Goal: Check status: Check status

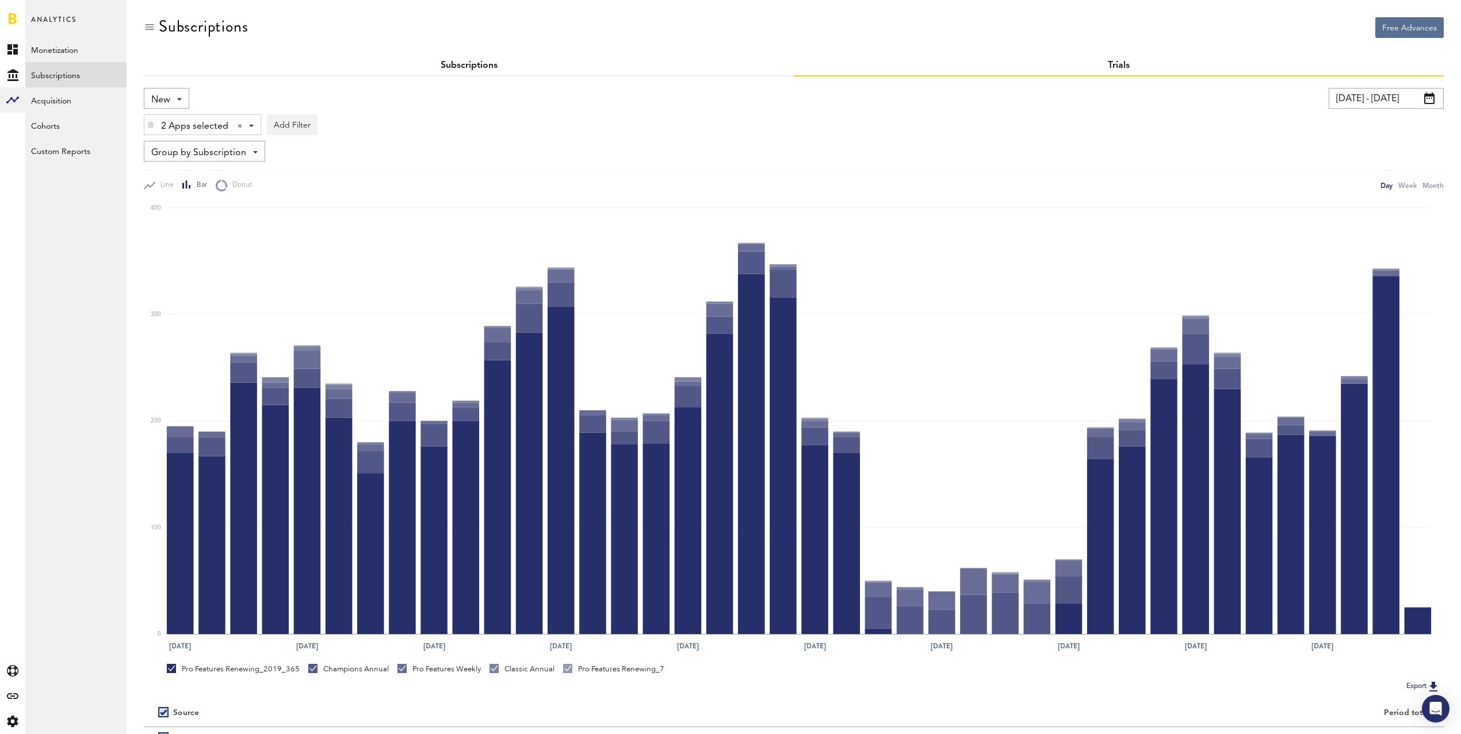
click at [442, 61] on link "Subscriptions" at bounding box center [468, 65] width 57 height 9
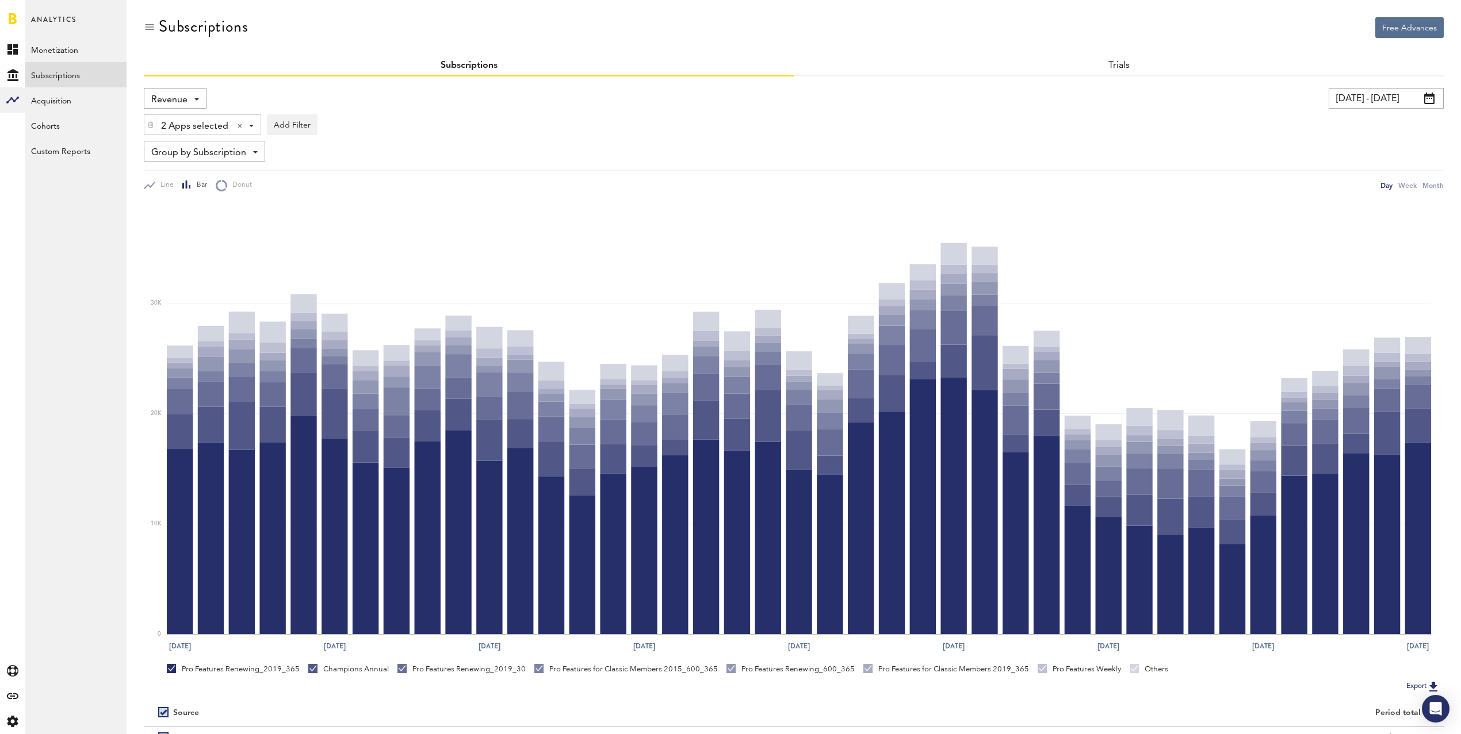
click at [174, 98] on span "Revenue" at bounding box center [169, 100] width 36 height 20
click at [225, 227] on span "New Subscriptions" at bounding box center [213, 223] width 117 height 20
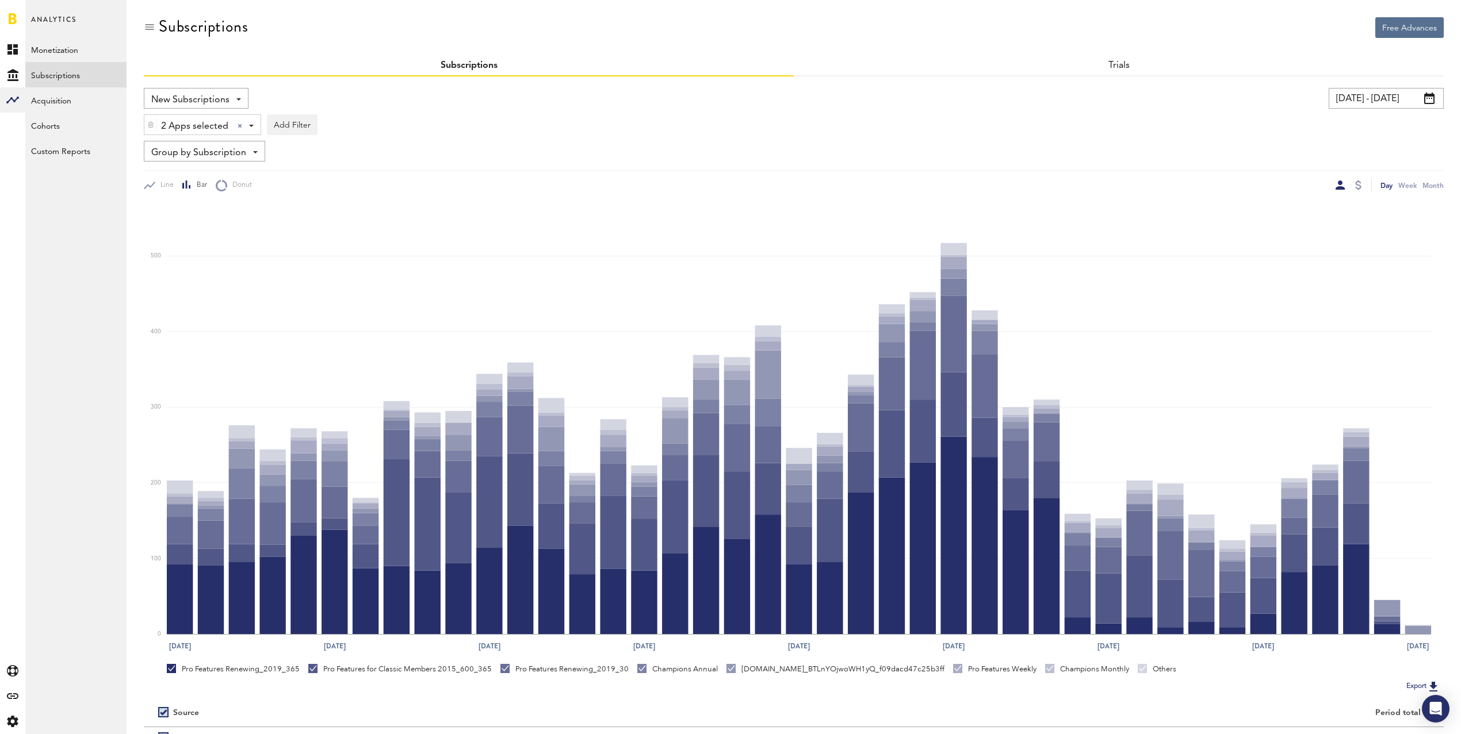
click at [1401, 99] on input "[DATE] - [DATE]" at bounding box center [1385, 98] width 115 height 21
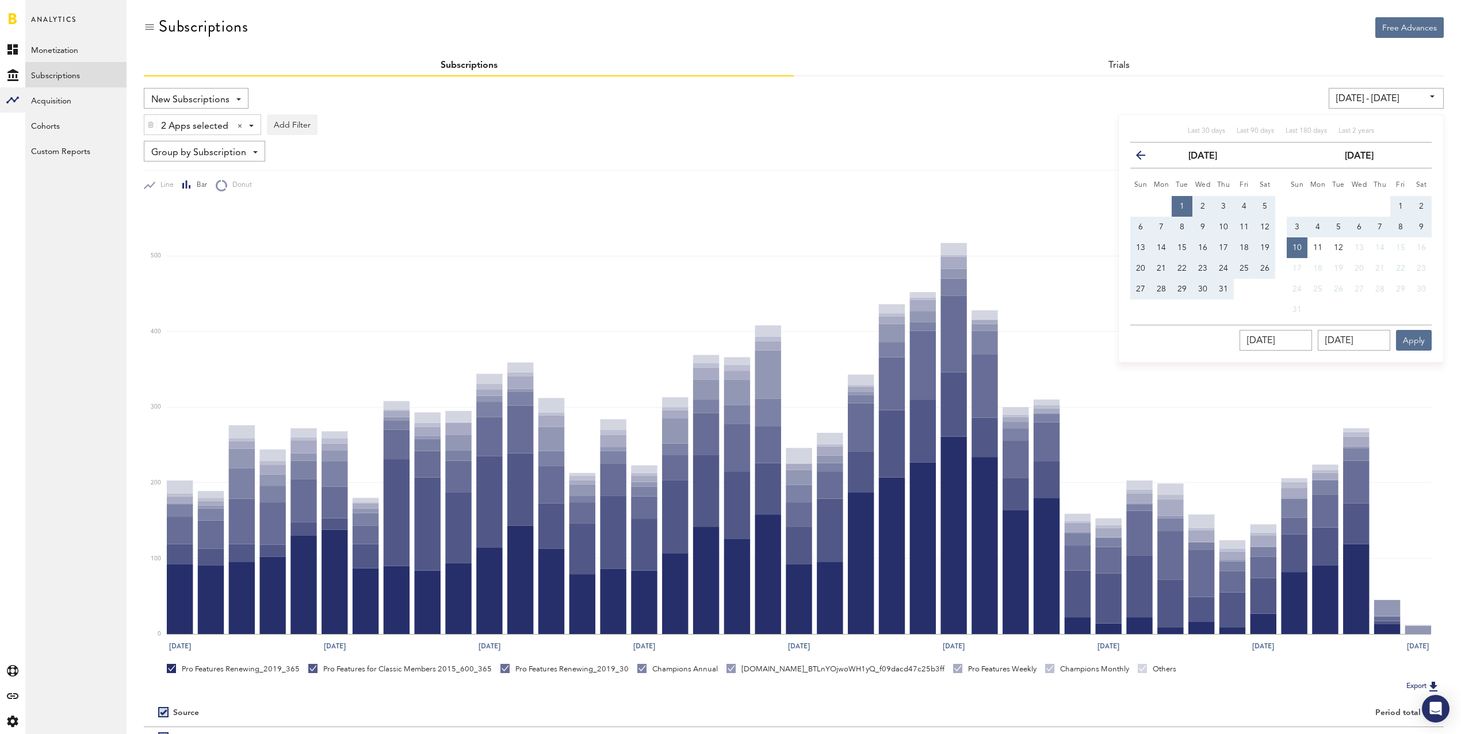
click at [1404, 202] on button "1" at bounding box center [1400, 206] width 21 height 21
type input "[DATE] - [DATE]"
type input "[DATE]"
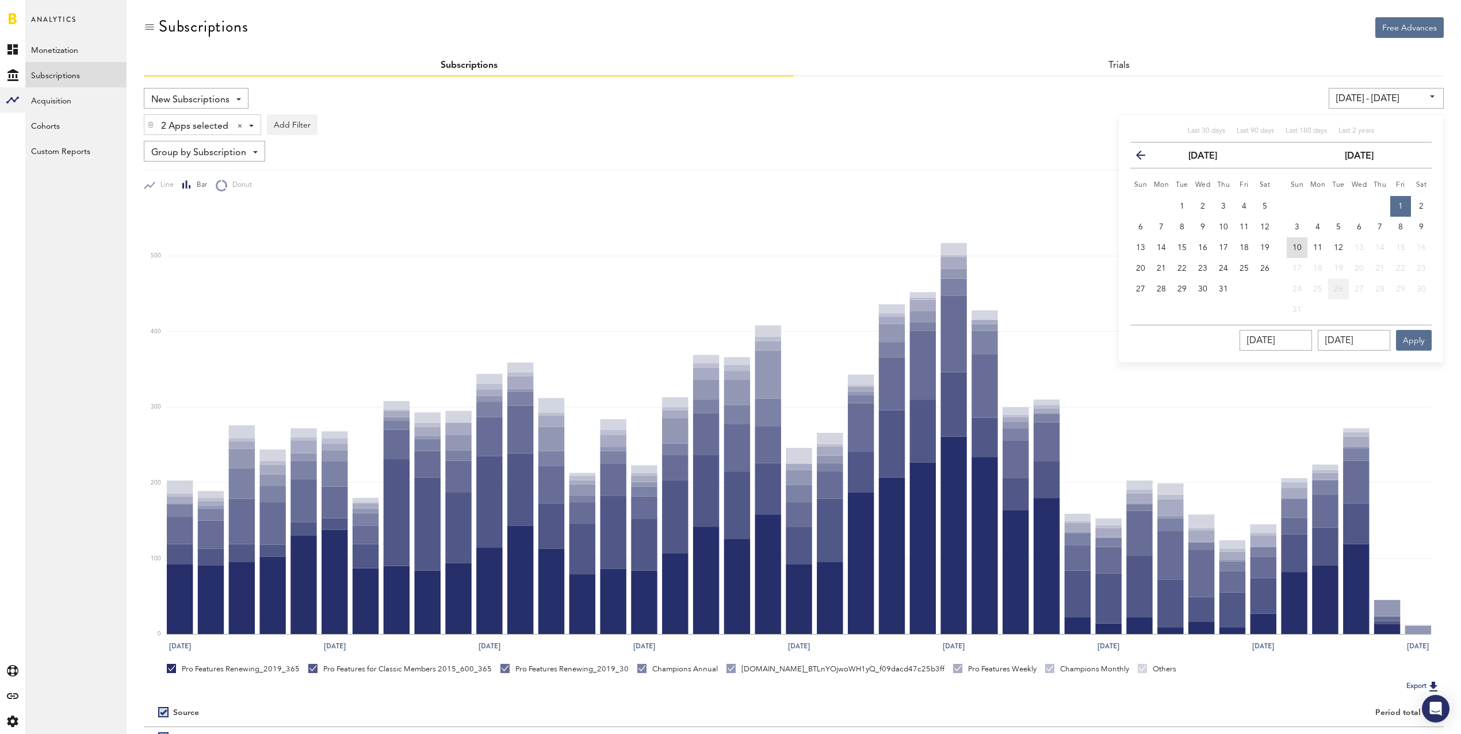
drag, startPoint x: 1297, startPoint y: 245, endPoint x: 1339, endPoint y: 287, distance: 59.4
click at [1297, 245] on span "10" at bounding box center [1296, 248] width 9 height 8
type input "[DATE] - [DATE]"
type input "[DATE]"
click at [1411, 332] on button "Apply" at bounding box center [1414, 340] width 36 height 21
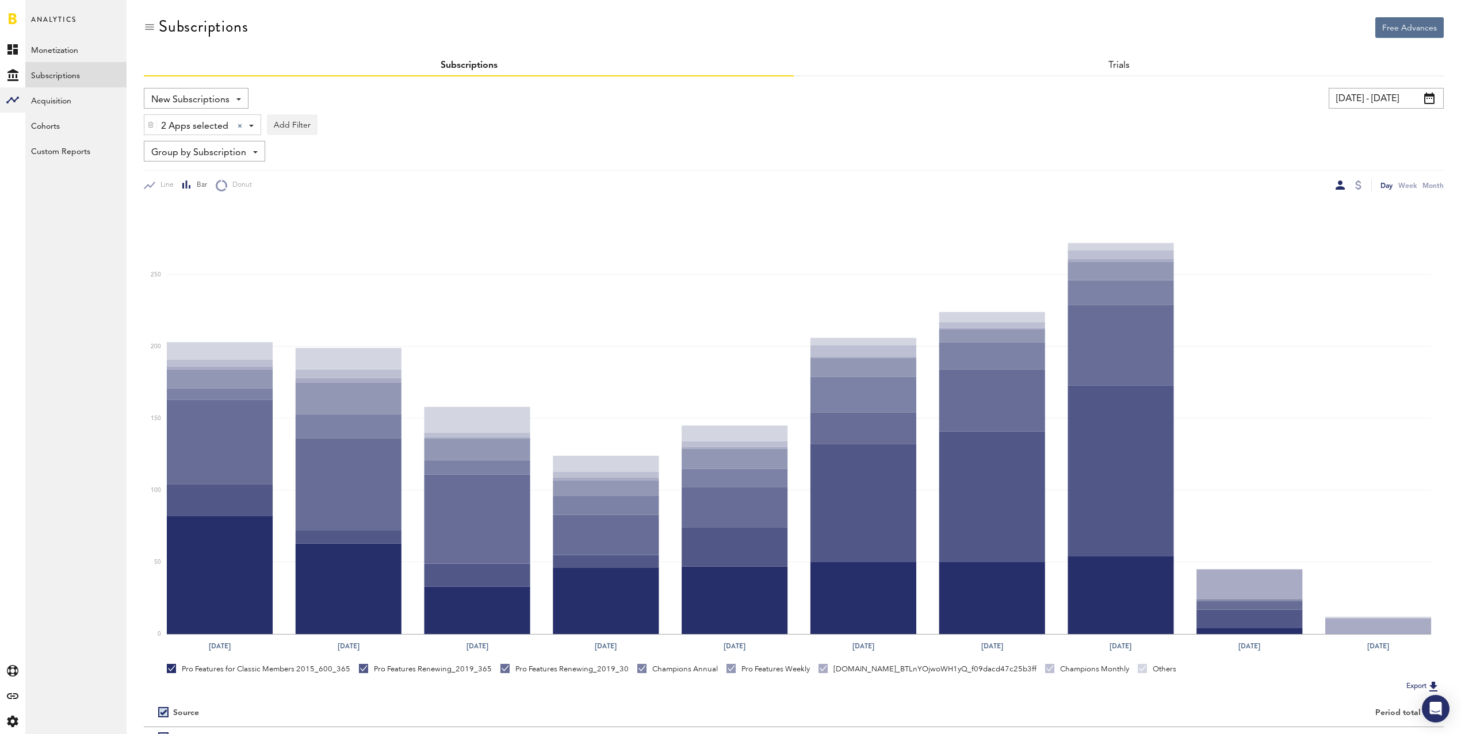
click at [205, 119] on span "2 Apps selected" at bounding box center [194, 127] width 67 height 20
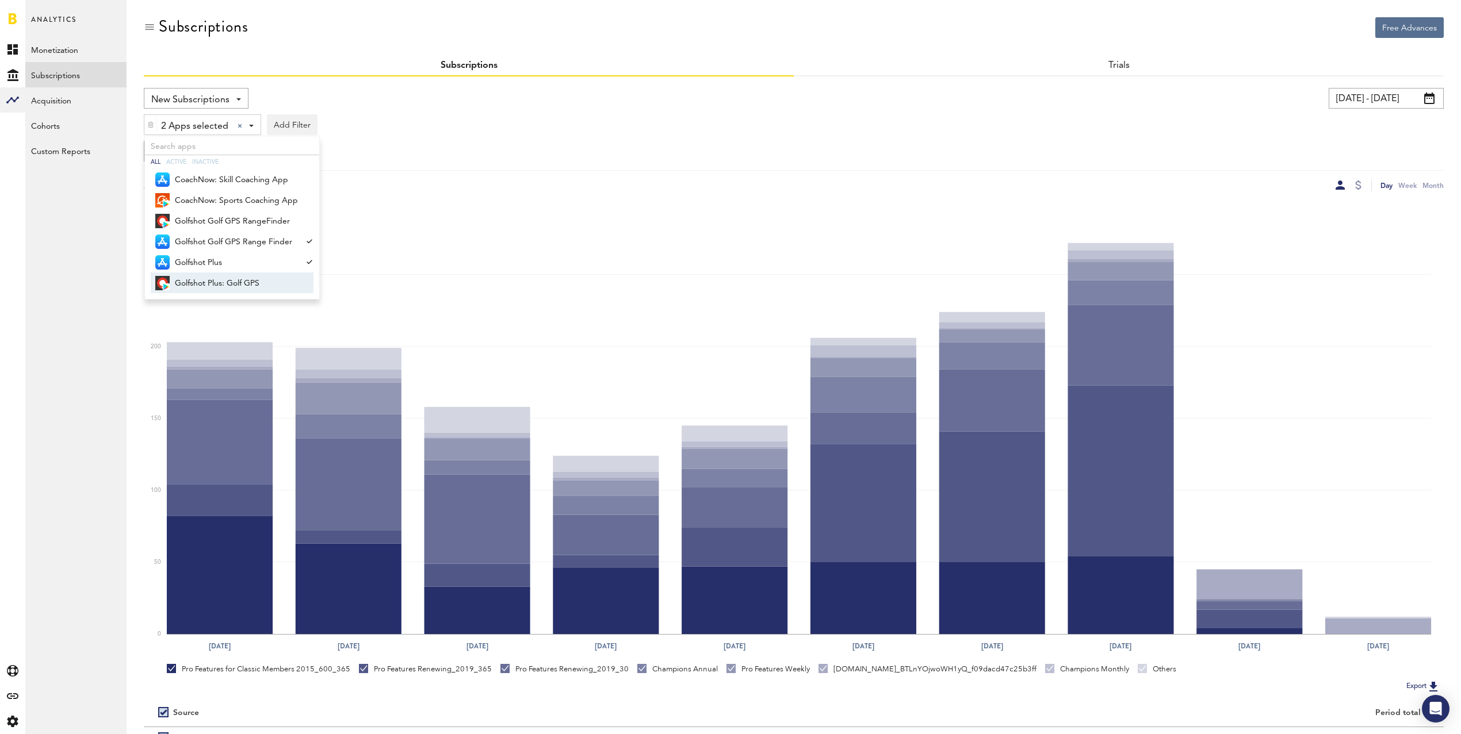
click at [238, 283] on span "Golfshot Plus: Golf GPS" at bounding box center [236, 284] width 123 height 20
click at [258, 222] on span "Golfshot Golf GPS RangeFinder" at bounding box center [236, 222] width 123 height 20
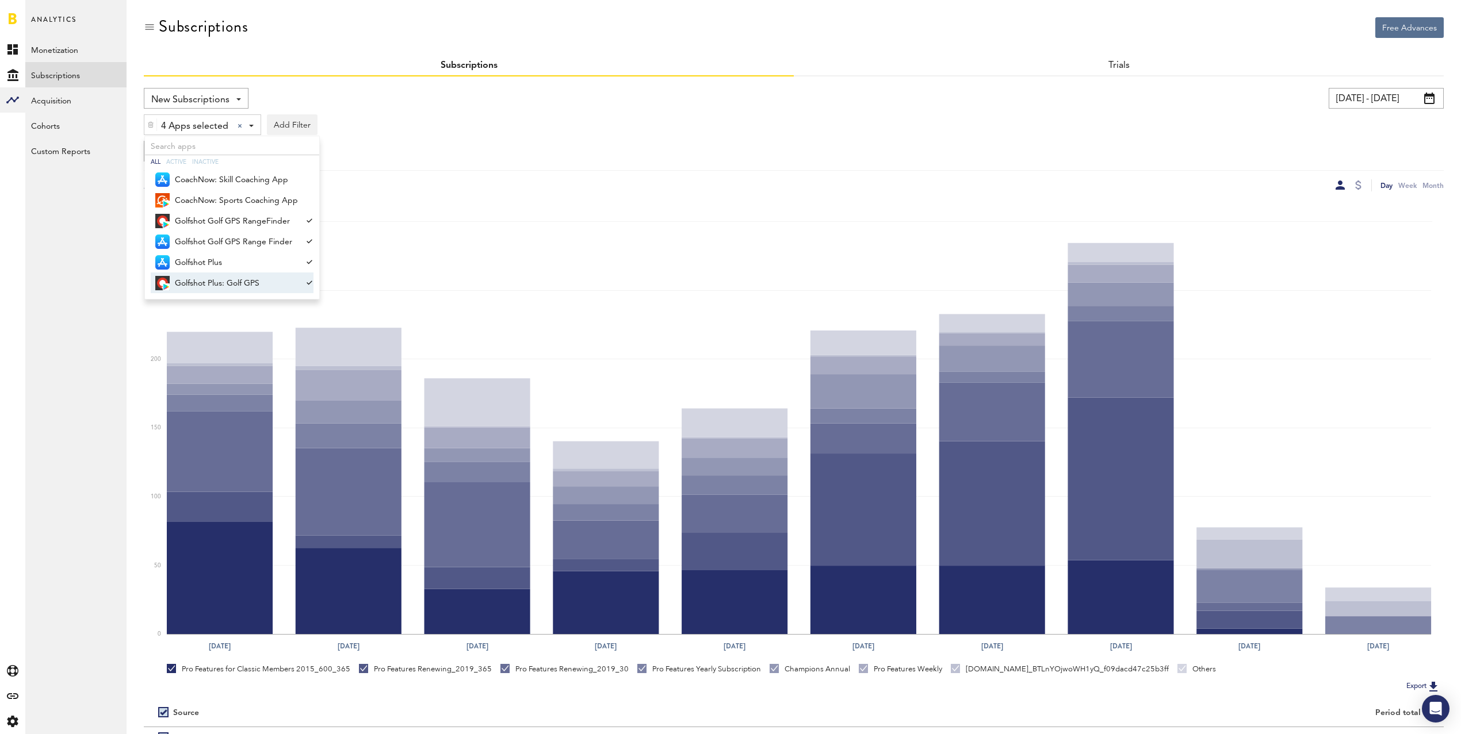
click at [535, 151] on div "Group by Subscription Group by Platform Group by App Group by Subscription Grou…" at bounding box center [794, 151] width 1300 height 21
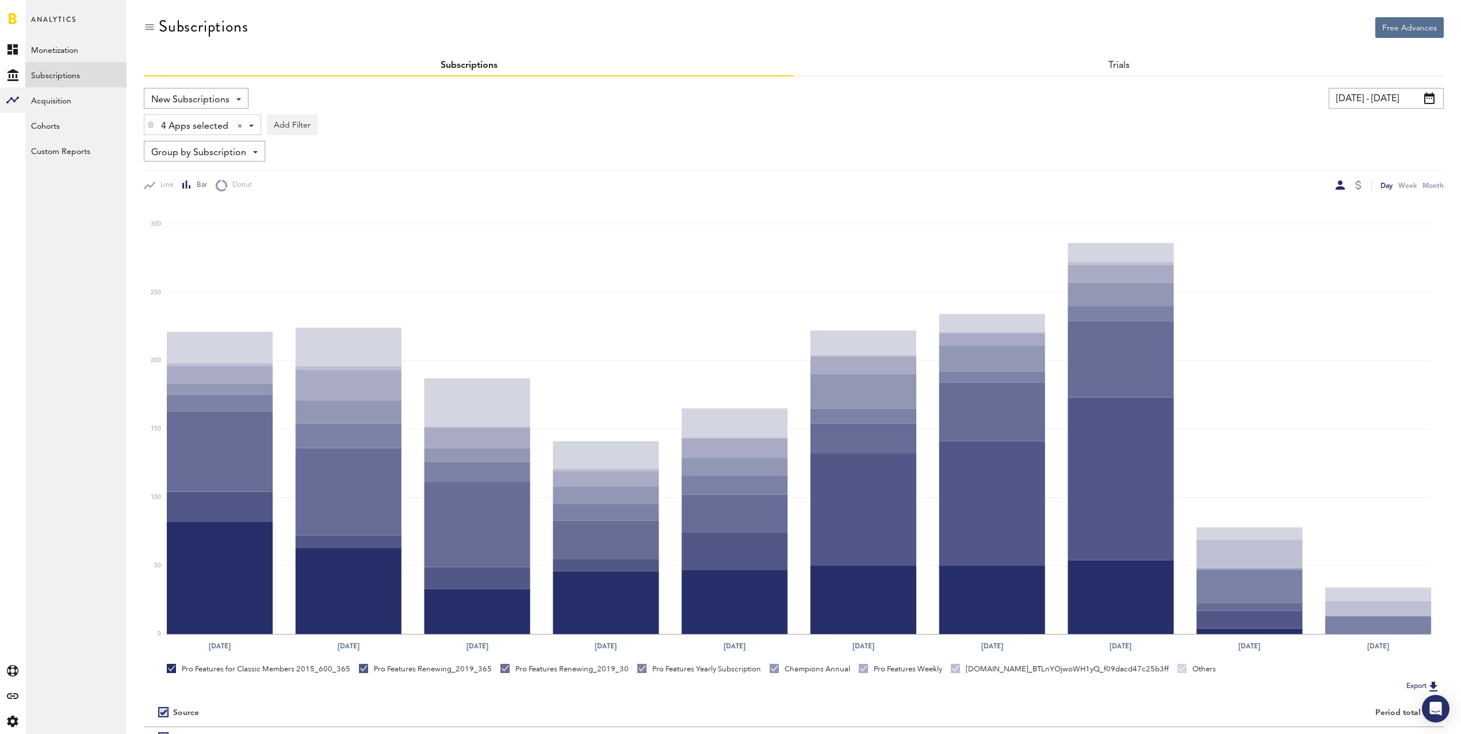
click at [1371, 98] on input "[DATE] - [DATE]" at bounding box center [1385, 98] width 115 height 21
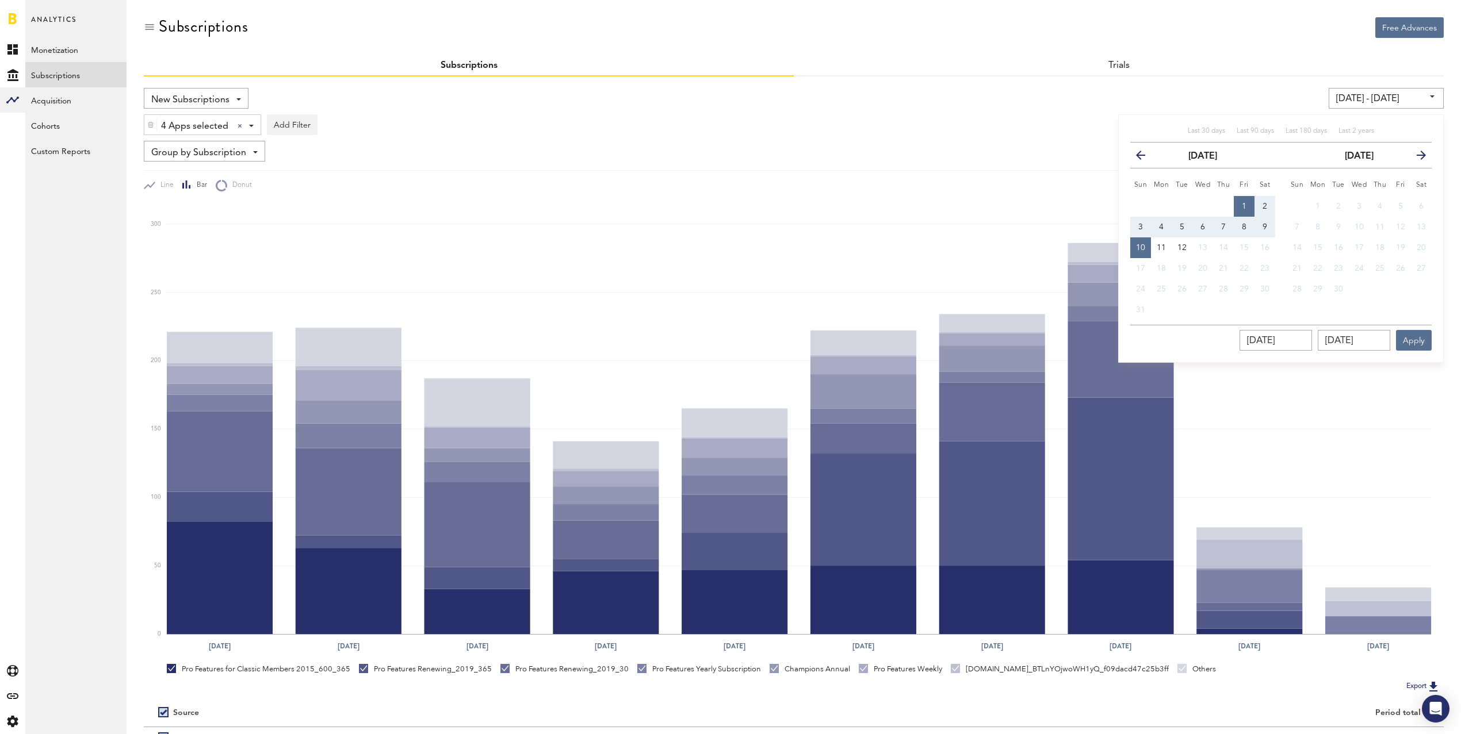
drag, startPoint x: 1243, startPoint y: 202, endPoint x: 1243, endPoint y: 227, distance: 24.2
click at [1243, 202] on span "1" at bounding box center [1243, 206] width 5 height 8
click at [1244, 225] on span "8" at bounding box center [1243, 227] width 5 height 8
type input "[DATE] - [DATE]"
type input "[DATE]"
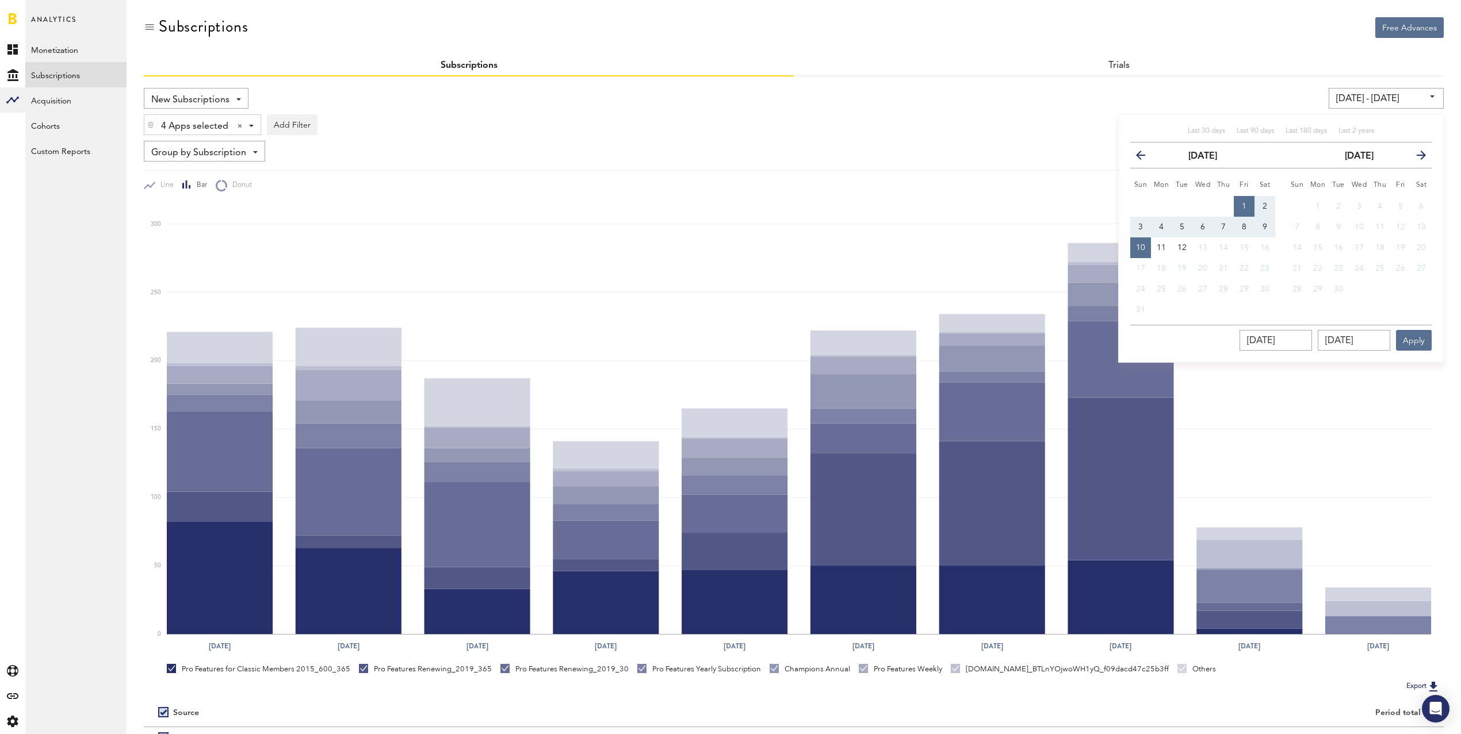
type input "[DATE]"
click at [1246, 201] on button "1" at bounding box center [1243, 206] width 21 height 21
type input "[DATE] - [DATE]"
type input "[DATE]"
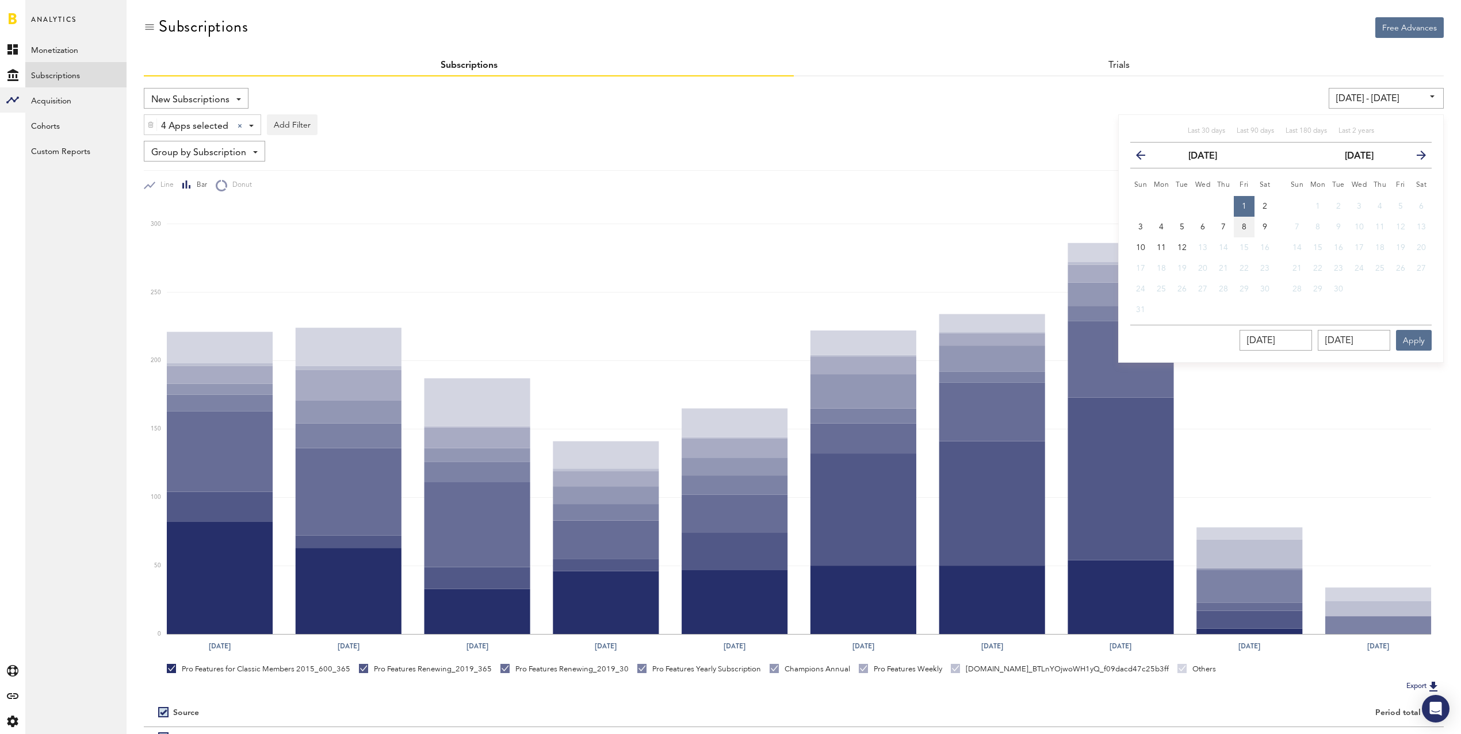
click at [1241, 220] on button "8" at bounding box center [1243, 227] width 21 height 21
type input "[DATE] - [DATE]"
type input "[DATE]"
click at [1417, 340] on button "Apply" at bounding box center [1414, 340] width 36 height 21
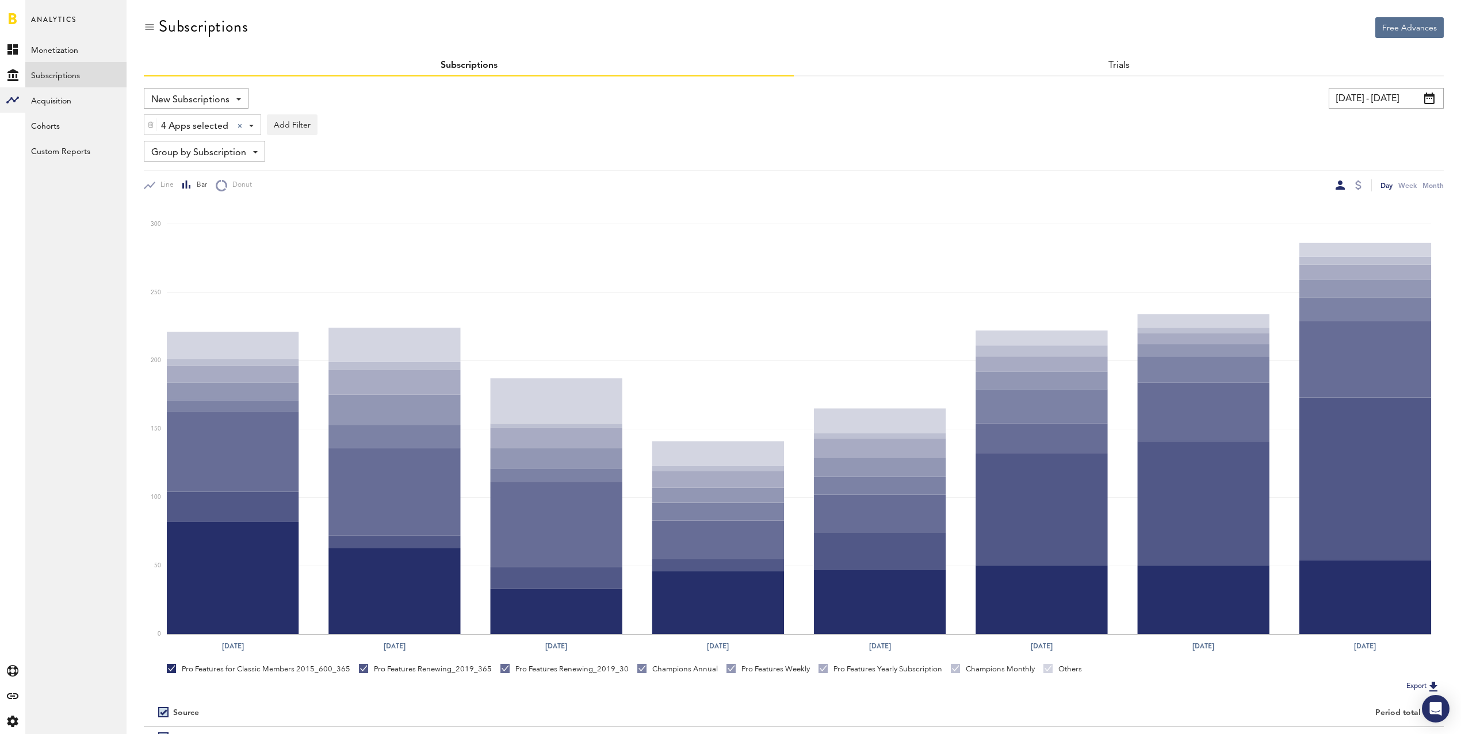
click at [1380, 95] on input "[DATE] - [DATE]" at bounding box center [1385, 98] width 115 height 21
